Goal: Task Accomplishment & Management: Complete application form

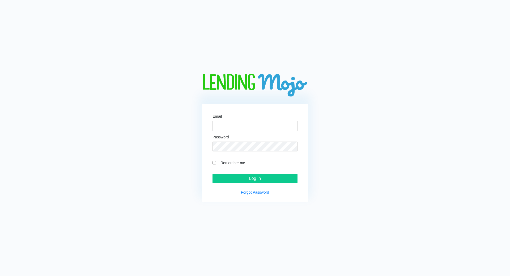
click at [233, 116] on div "Email" at bounding box center [255, 123] width 85 height 16
click at [234, 122] on input "Email" at bounding box center [255, 126] width 85 height 10
type input "[EMAIL_ADDRESS][DOMAIN_NAME]"
click at [159, 120] on div "Email anthonybolivar@magiccitymotorLLC.com Password Remember me Log In Forgot P…" at bounding box center [255, 138] width 207 height 129
click at [256, 192] on link "Forgot Password" at bounding box center [255, 192] width 28 height 4
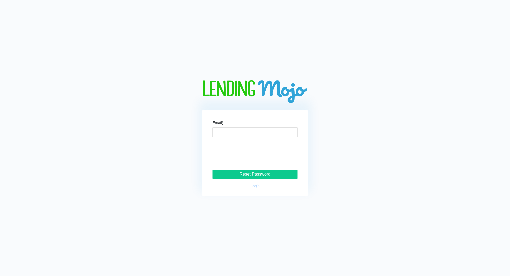
click at [234, 138] on form "Email * Reset Password" at bounding box center [255, 150] width 85 height 58
click at [241, 131] on input "Email *" at bounding box center [255, 132] width 85 height 10
type input "anthonybolivar@magiccitymotorLLC.com"
click at [278, 175] on input "Reset Password" at bounding box center [255, 175] width 85 height 10
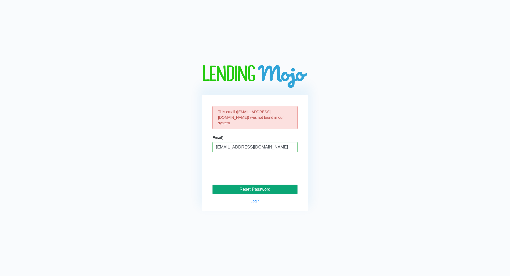
click at [252, 191] on input "Reset Password" at bounding box center [255, 190] width 85 height 10
click at [251, 200] on link "Login" at bounding box center [255, 201] width 9 height 4
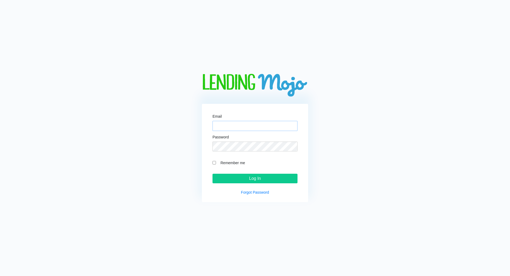
click at [252, 127] on input "Email" at bounding box center [255, 126] width 85 height 10
paste input "mailto:anthonybolivar@magiccitymotorllc.com"
type input "mailto:anthonybolivar@magiccitymotorllc.com"
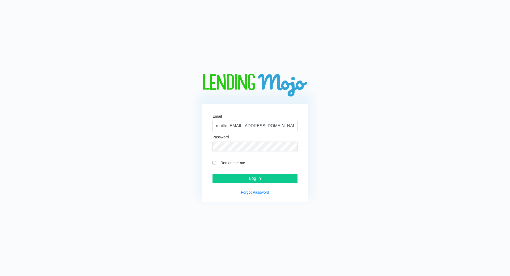
click at [215, 163] on input "Remember me" at bounding box center [214, 162] width 3 height 3
checkbox input "true"
click at [233, 176] on input "Log In" at bounding box center [255, 179] width 85 height 10
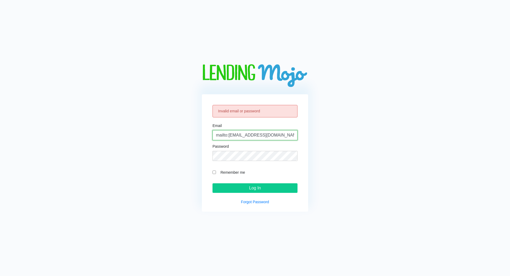
drag, startPoint x: 228, startPoint y: 133, endPoint x: 202, endPoint y: 144, distance: 28.1
click at [203, 144] on div "Invalid email or password Email mailto:anthonybolivar@magiccitymotorllc.com Pas…" at bounding box center [255, 152] width 106 height 117
click at [198, 145] on div "Invalid email or password Email mailto:anthonybolivar@magiccitymotorllc.com Pas…" at bounding box center [255, 138] width 207 height 148
drag, startPoint x: 229, startPoint y: 134, endPoint x: 202, endPoint y: 140, distance: 27.7
click at [202, 139] on div "Invalid email or password Email mailto:anthonybolivar@magiccitymotorllc.com Pas…" at bounding box center [255, 152] width 106 height 117
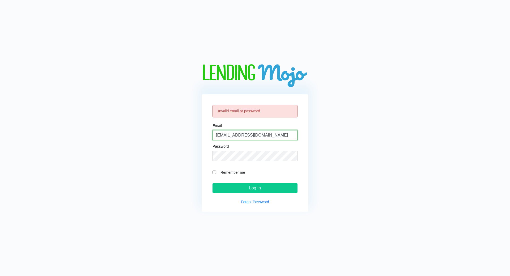
type input "anthonybolivar@magiccitymotorllc.com"
click at [228, 150] on div "Password" at bounding box center [255, 153] width 85 height 16
click at [219, 172] on label "Remember me" at bounding box center [258, 172] width 80 height 6
click at [216, 172] on input "Remember me" at bounding box center [214, 172] width 3 height 3
checkbox input "true"
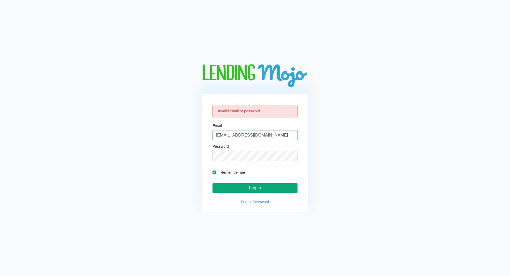
click at [226, 188] on input "Log In" at bounding box center [255, 188] width 85 height 10
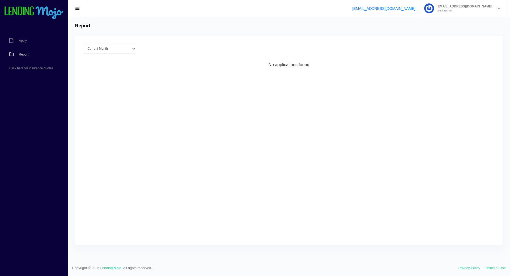
click at [193, 112] on div "Current Month Aug 2025 Jul 2025 Jun 2025 May 2025 Apr 2025 All time Loading No …" at bounding box center [289, 141] width 428 height 210
click at [19, 36] on link "Apply" at bounding box center [31, 41] width 62 height 14
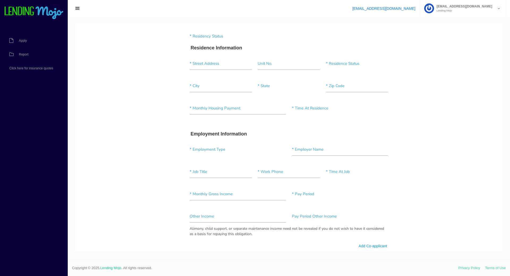
scroll to position [140, 0]
